Goal: Manage account settings

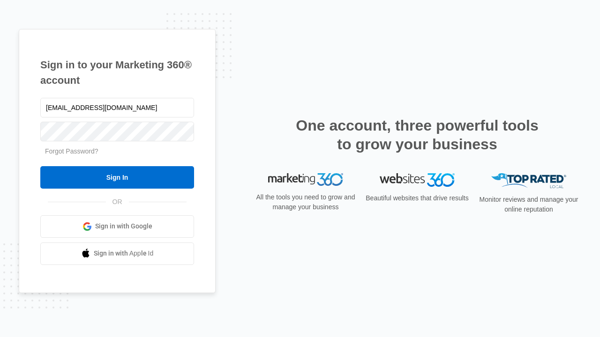
type input "[EMAIL_ADDRESS][DOMAIN_NAME]"
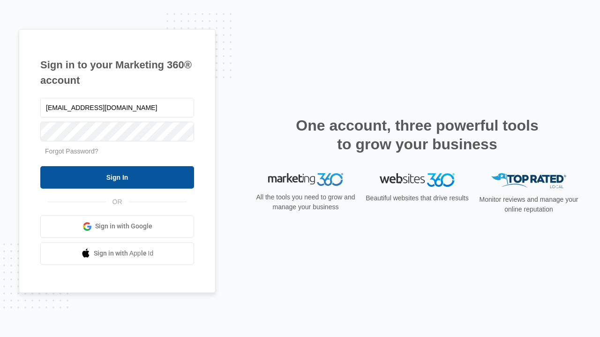
click at [117, 177] on input "Sign In" at bounding box center [117, 177] width 154 height 22
